Goal: Transaction & Acquisition: Book appointment/travel/reservation

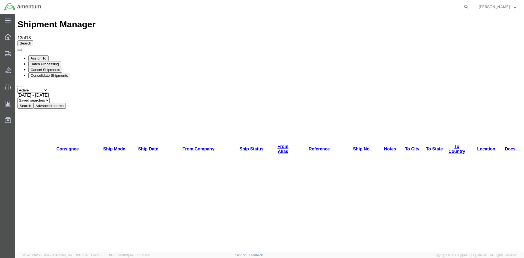
click at [33, 103] on button "Search" at bounding box center [25, 106] width 16 height 6
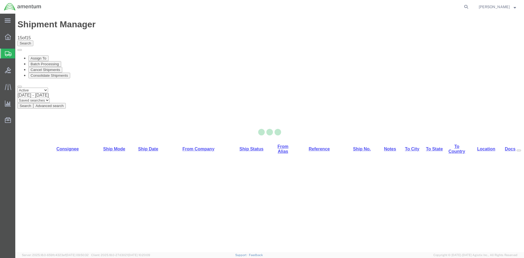
select select "42668"
select select "42677"
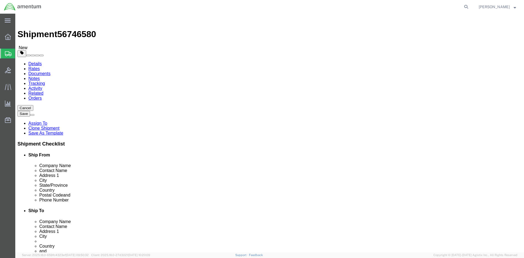
click link "ADDITIONAL INFORMATION"
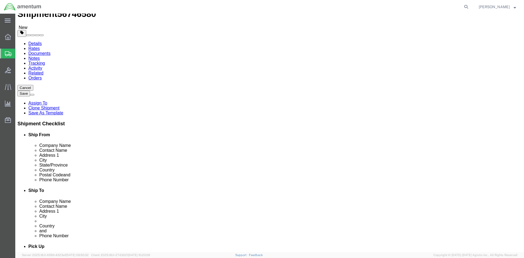
scroll to position [55, 0]
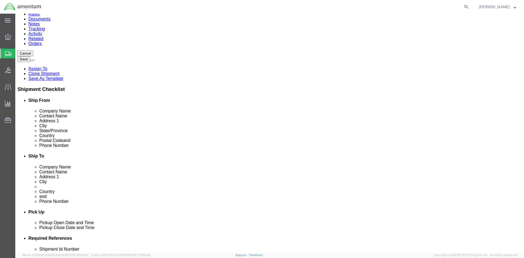
click icon "button"
drag, startPoint x: 282, startPoint y: 193, endPoint x: 288, endPoint y: 192, distance: 5.5
click select "Select EIN EORI TIN VAT Other"
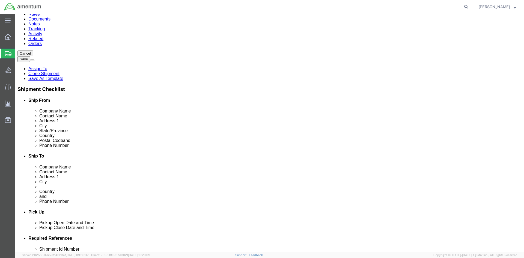
select select "EORI"
click select "Select EIN EORI TIN VAT Other"
drag, startPoint x: 336, startPoint y: 193, endPoint x: 335, endPoint y: 196, distance: 3.6
click input "text"
type input "[US_VEHICLE_IDENTIFICATION_NUMBER]"
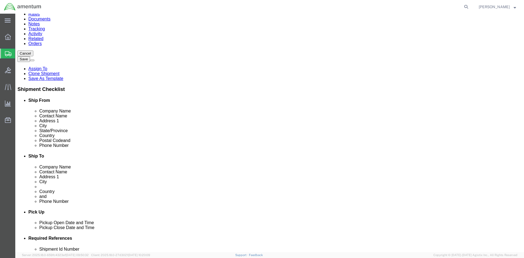
click button "Rate Shipment"
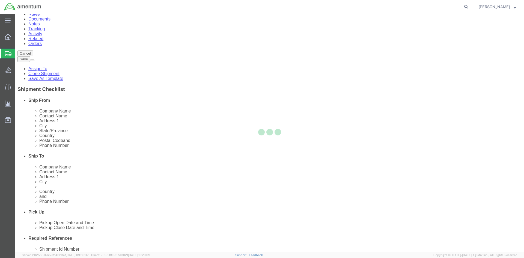
select select
select select "DEPARTMENT"
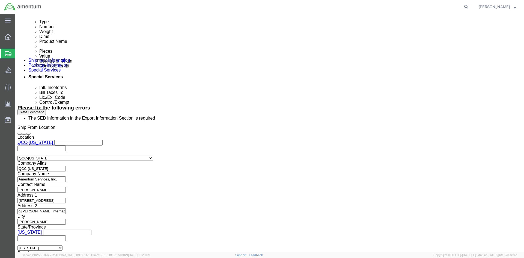
scroll to position [355, 0]
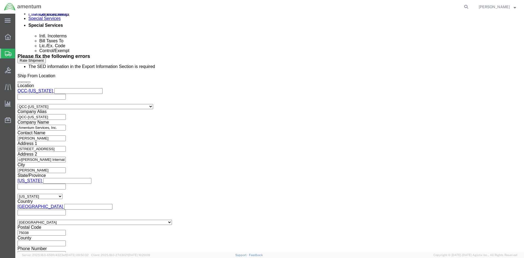
drag, startPoint x: 281, startPoint y: 200, endPoint x: 282, endPoint y: 197, distance: 3.4
click select "Select AES-Direct EEI Carrier File EEI EEI Exempt"
select select "AESD"
click select "Select AES-Direct EEI Carrier File EEI EEI Exempt"
click button "Rate Shipment"
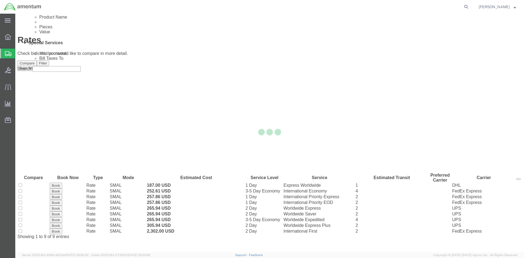
scroll to position [0, 0]
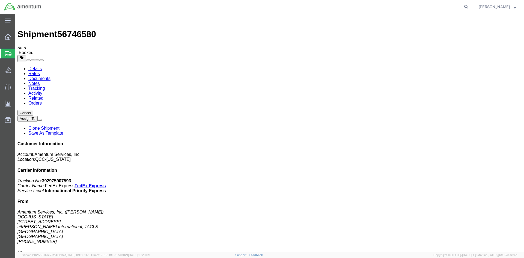
drag, startPoint x: 228, startPoint y: 87, endPoint x: 24, endPoint y: 21, distance: 214.3
drag, startPoint x: 30, startPoint y: 38, endPoint x: 2, endPoint y: 37, distance: 28.4
click at [19, 38] on span "Overview" at bounding box center [17, 36] width 4 height 11
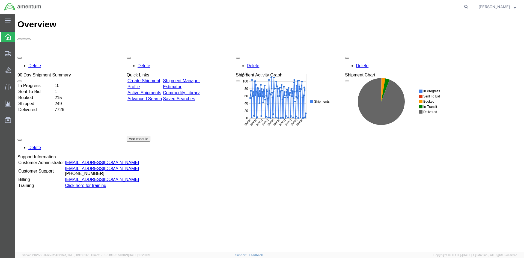
drag, startPoint x: 199, startPoint y: 49, endPoint x: 179, endPoint y: 47, distance: 20.6
click at [199, 78] on link "Shipment Manager" at bounding box center [181, 80] width 37 height 5
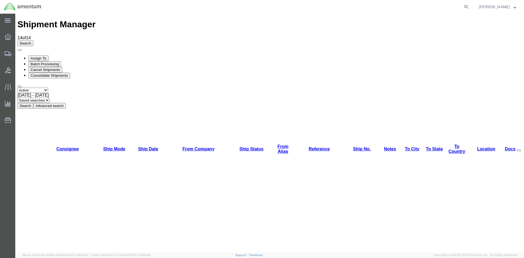
click at [33, 103] on button "Search" at bounding box center [25, 106] width 16 height 6
